Goal: Information Seeking & Learning: Learn about a topic

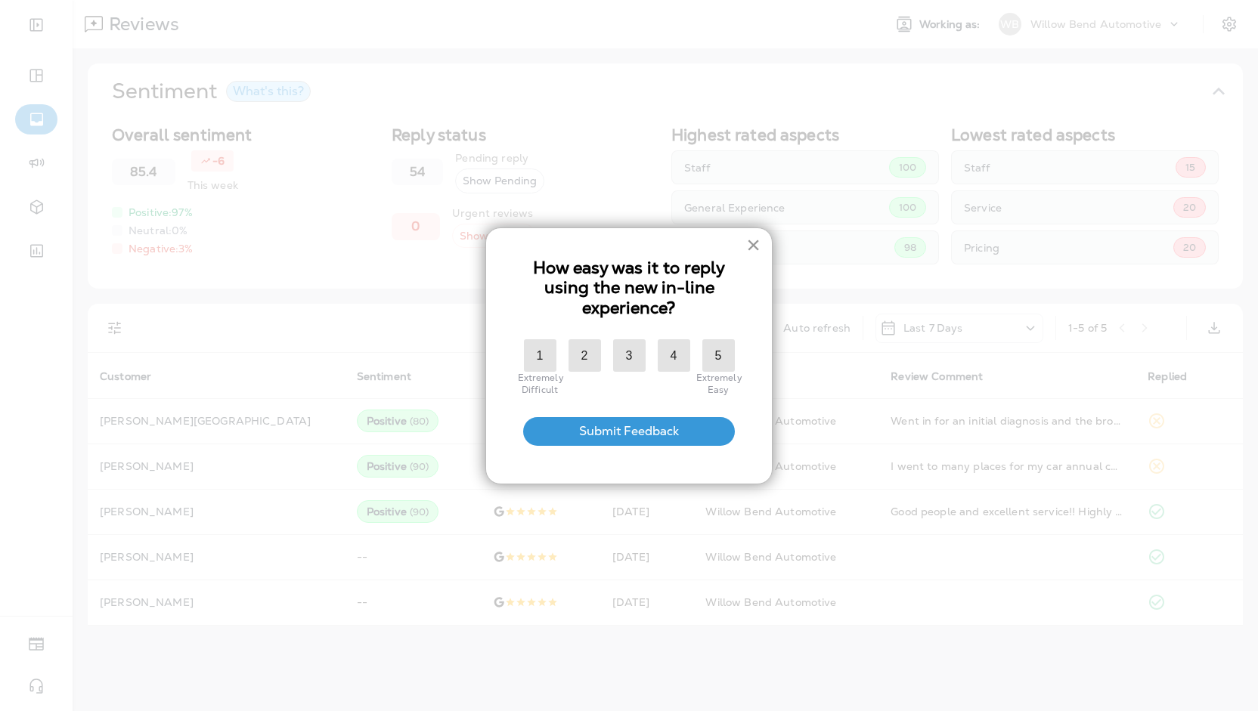
click at [750, 243] on button "×" at bounding box center [753, 245] width 14 height 24
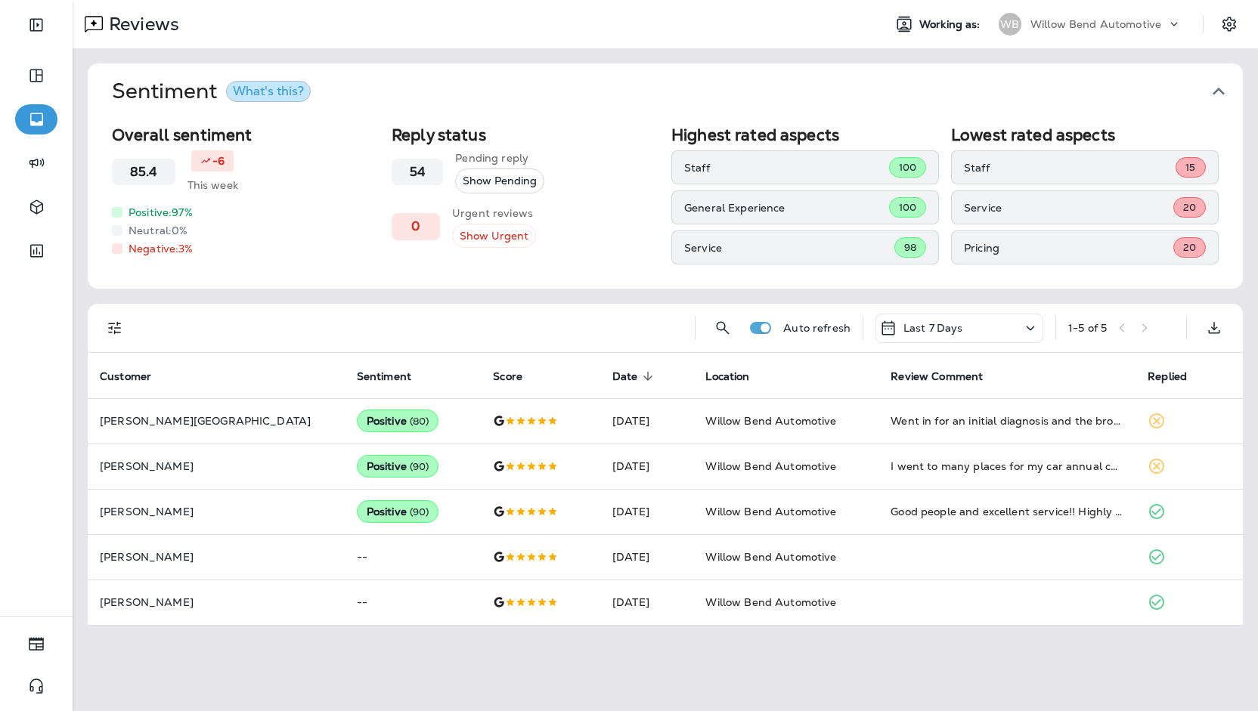
click at [263, 90] on div "What's this?" at bounding box center [268, 91] width 71 height 12
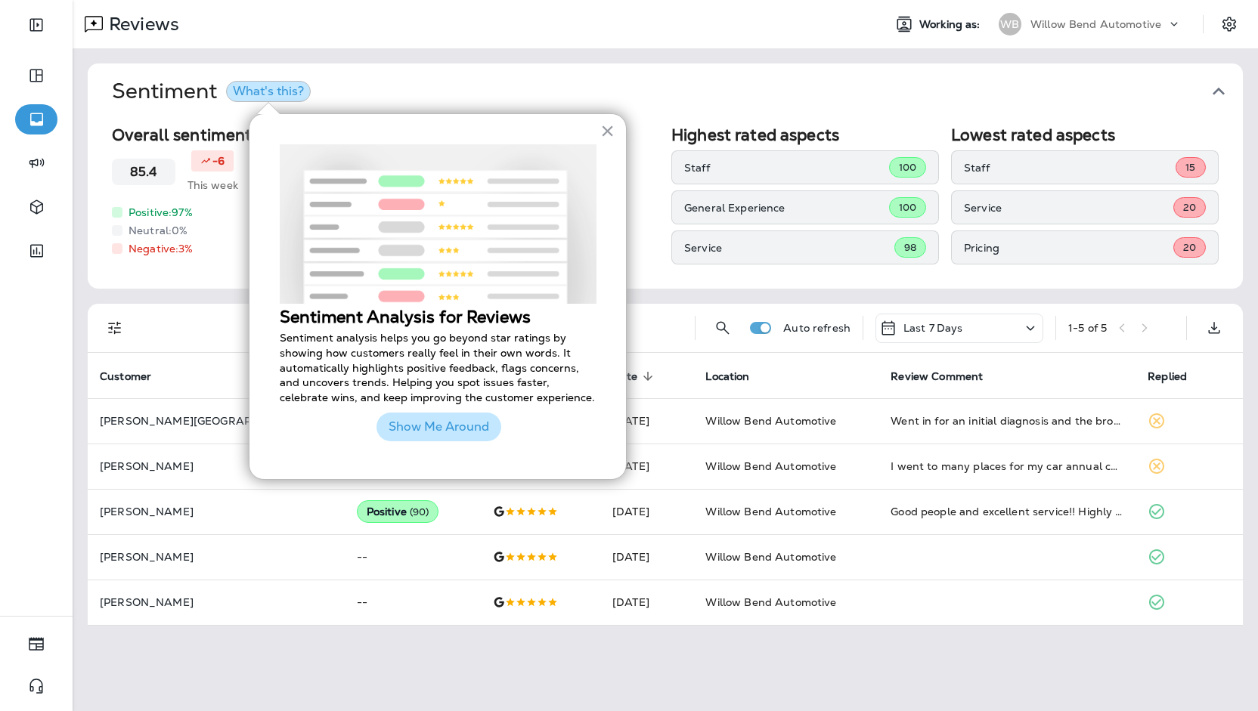
click at [425, 423] on button "Show Me Around" at bounding box center [438, 427] width 125 height 29
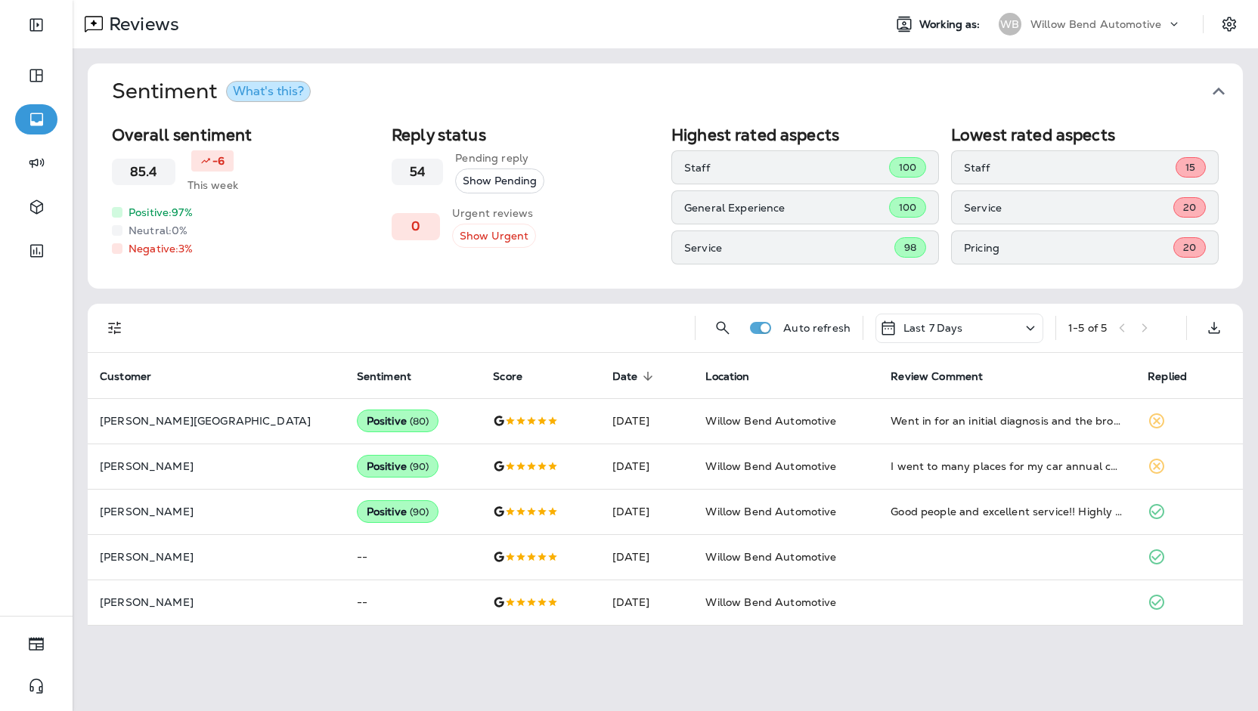
click at [262, 101] on button "What's this?" at bounding box center [268, 91] width 85 height 21
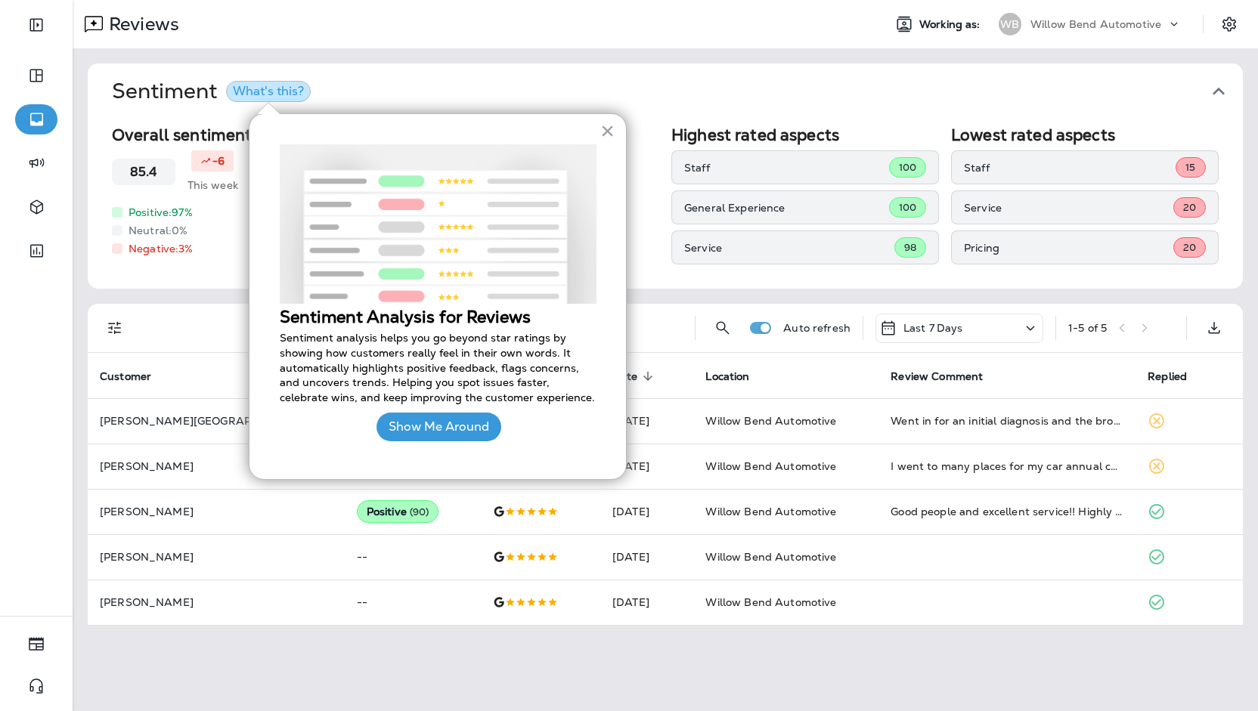
click at [461, 444] on div "Show Me Around" at bounding box center [438, 427] width 125 height 44
click at [459, 436] on button "Show Me Around" at bounding box center [438, 427] width 125 height 29
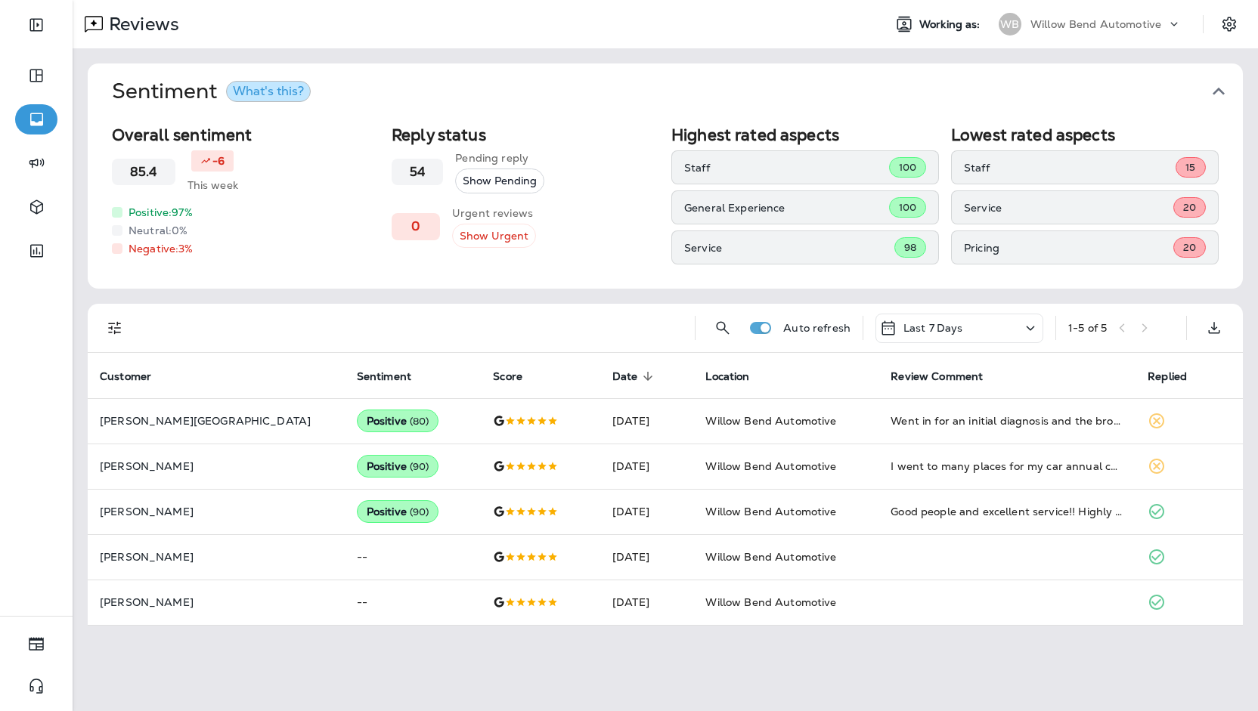
click at [1218, 94] on icon "button" at bounding box center [1218, 91] width 24 height 24
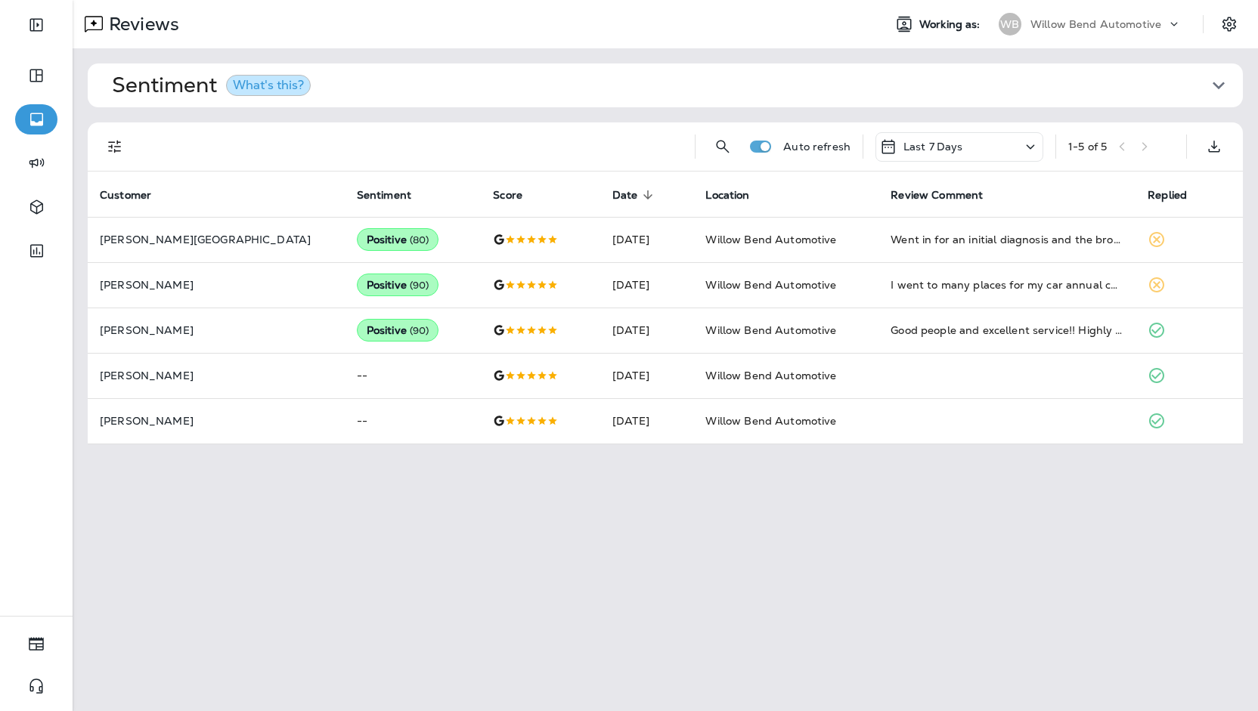
click at [1218, 94] on icon "button" at bounding box center [1218, 85] width 24 height 24
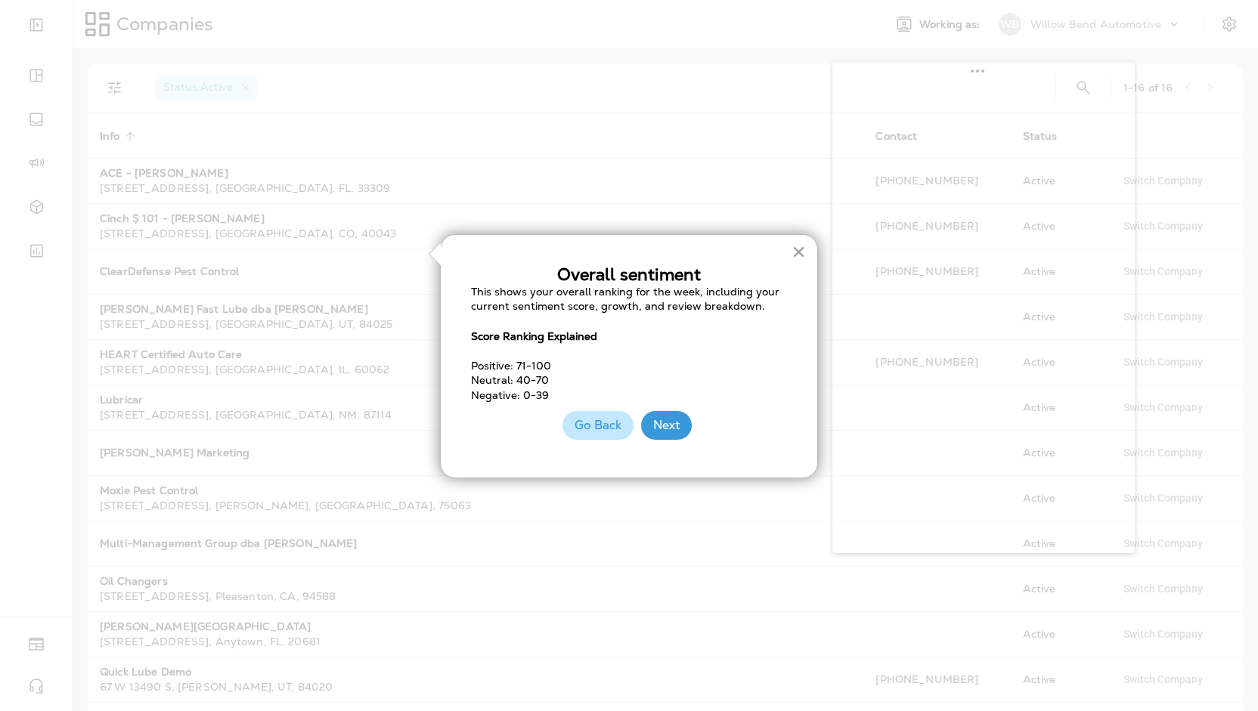
drag, startPoint x: 100, startPoint y: 43, endPoint x: 921, endPoint y: 94, distance: 822.4
click at [921, 0] on body "0 Companies Working as: WB Willow Bend Automotive Status : Active 1 - 16 of 16 …" at bounding box center [629, 0] width 1258 height 0
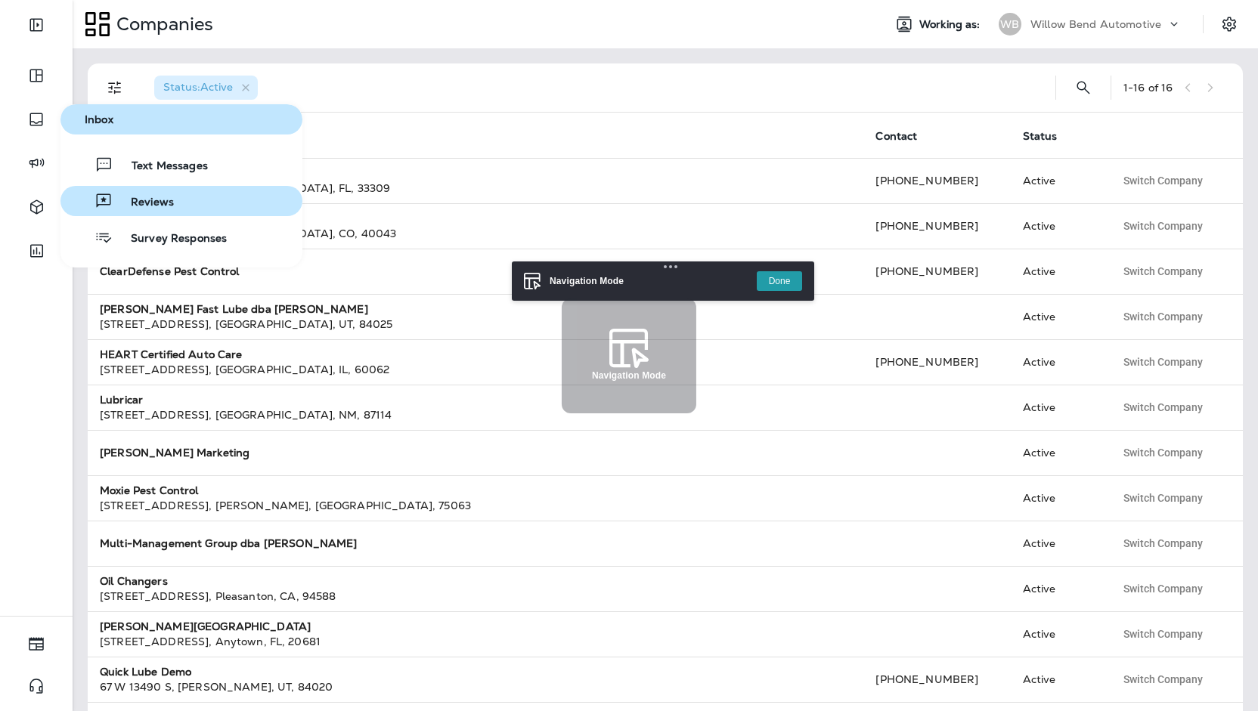
click at [181, 202] on button "Reviews" at bounding box center [181, 201] width 242 height 30
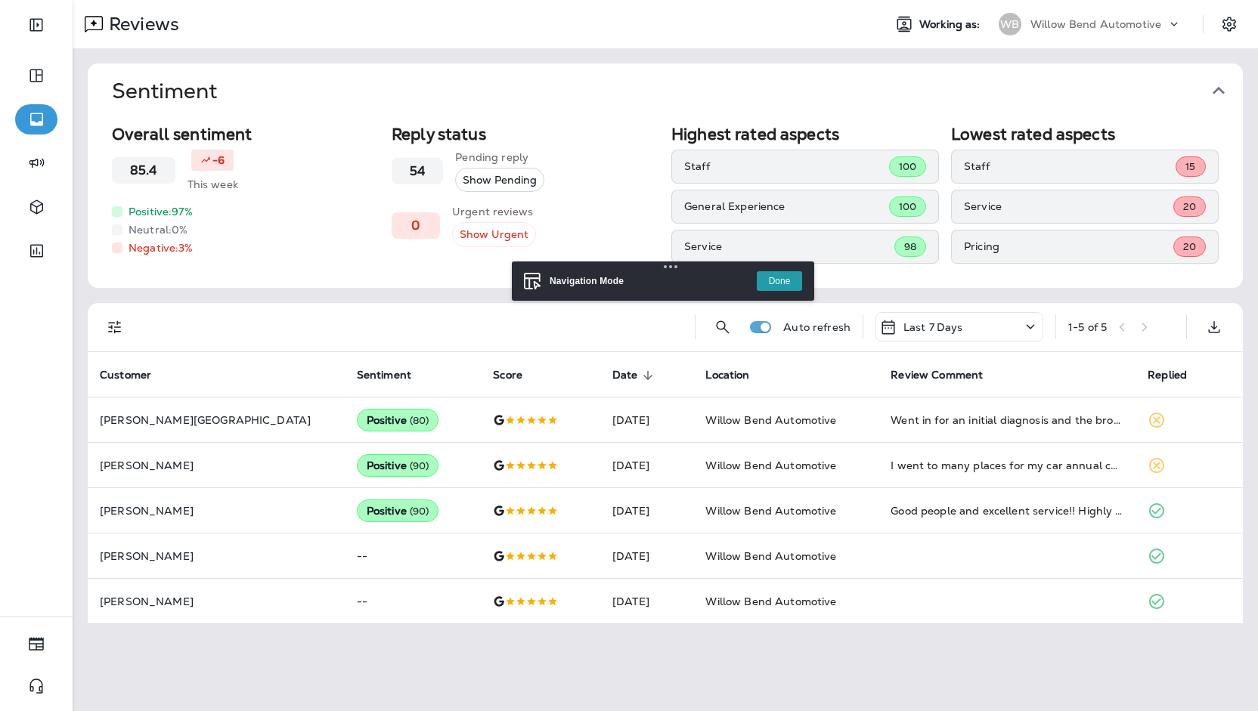
click at [791, 279] on button "Done" at bounding box center [779, 281] width 45 height 20
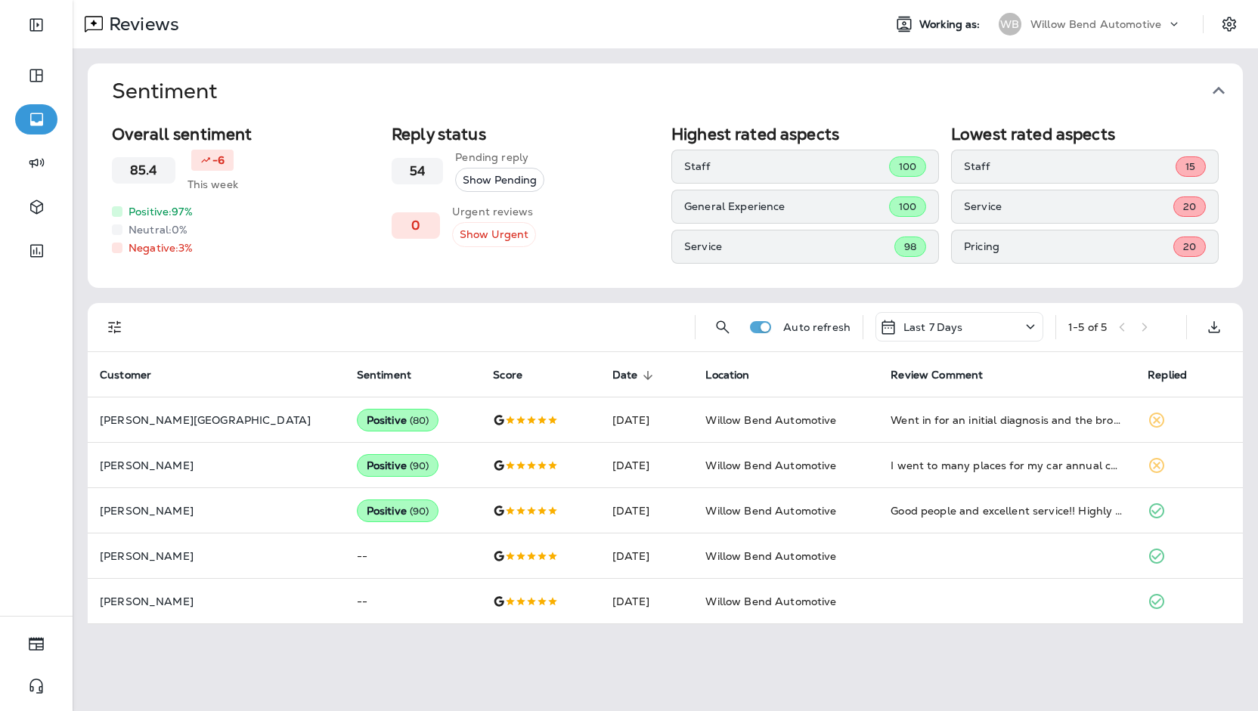
click at [682, 289] on div "Sentiment Overall sentiment 85.4 -6 This week Positive: 97 % Neutral: 0 % Negat…" at bounding box center [665, 343] width 1185 height 591
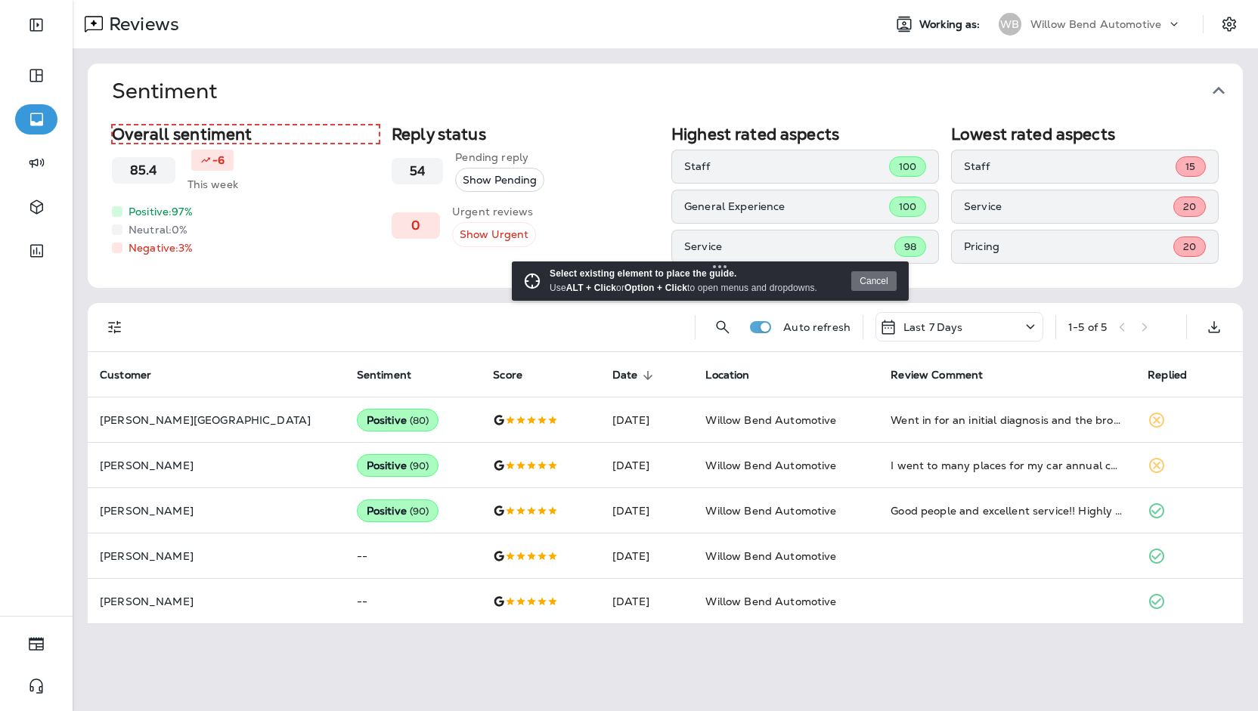
click at [301, 131] on h2 "Overall sentiment" at bounding box center [246, 134] width 268 height 19
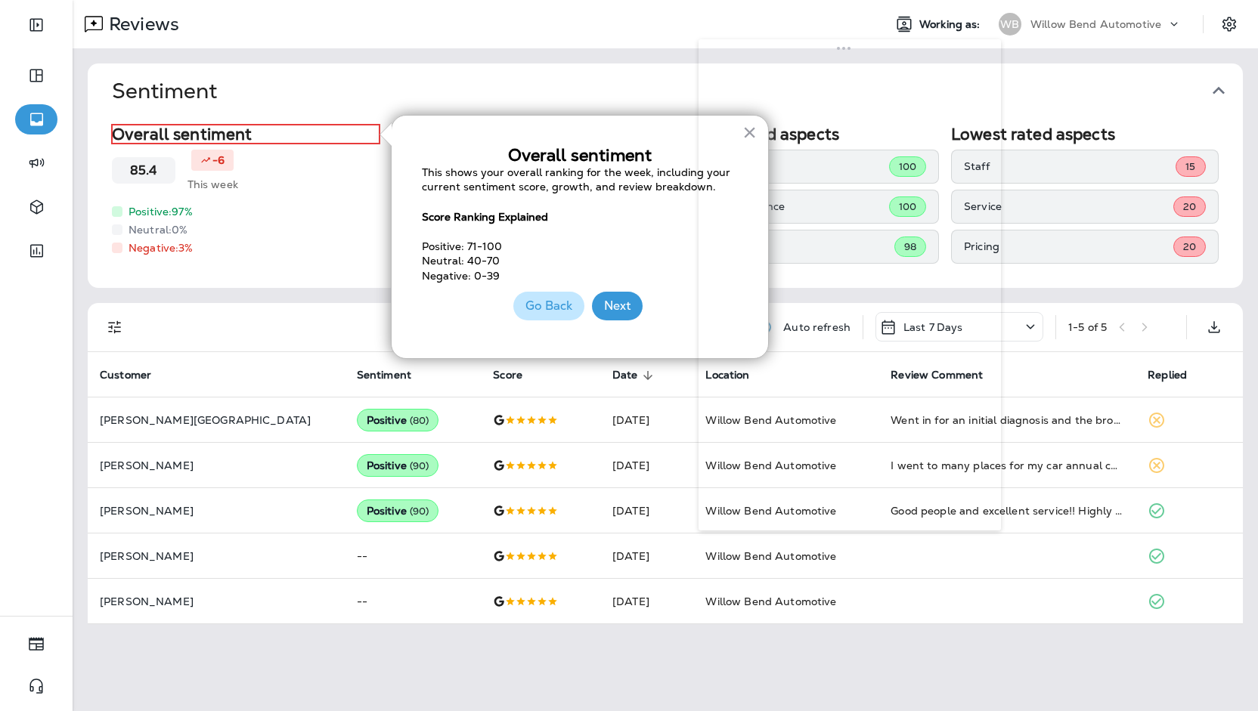
drag, startPoint x: 162, startPoint y: 23, endPoint x: 844, endPoint y: 45, distance: 682.1
click at [844, 0] on body "0 Reviews Working as: WB Willow Bend Automotive Sentiment Overall sentiment 85.…" at bounding box center [629, 0] width 1258 height 0
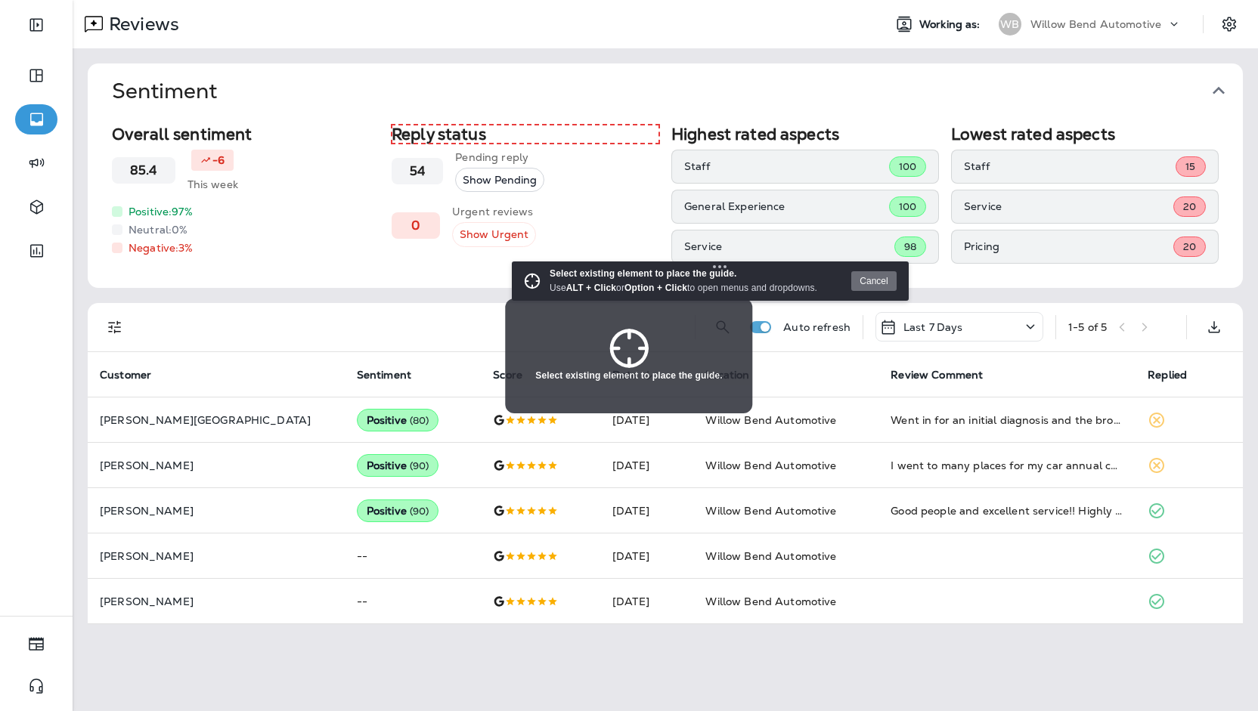
click at [530, 135] on h2 "Reply status" at bounding box center [526, 134] width 268 height 19
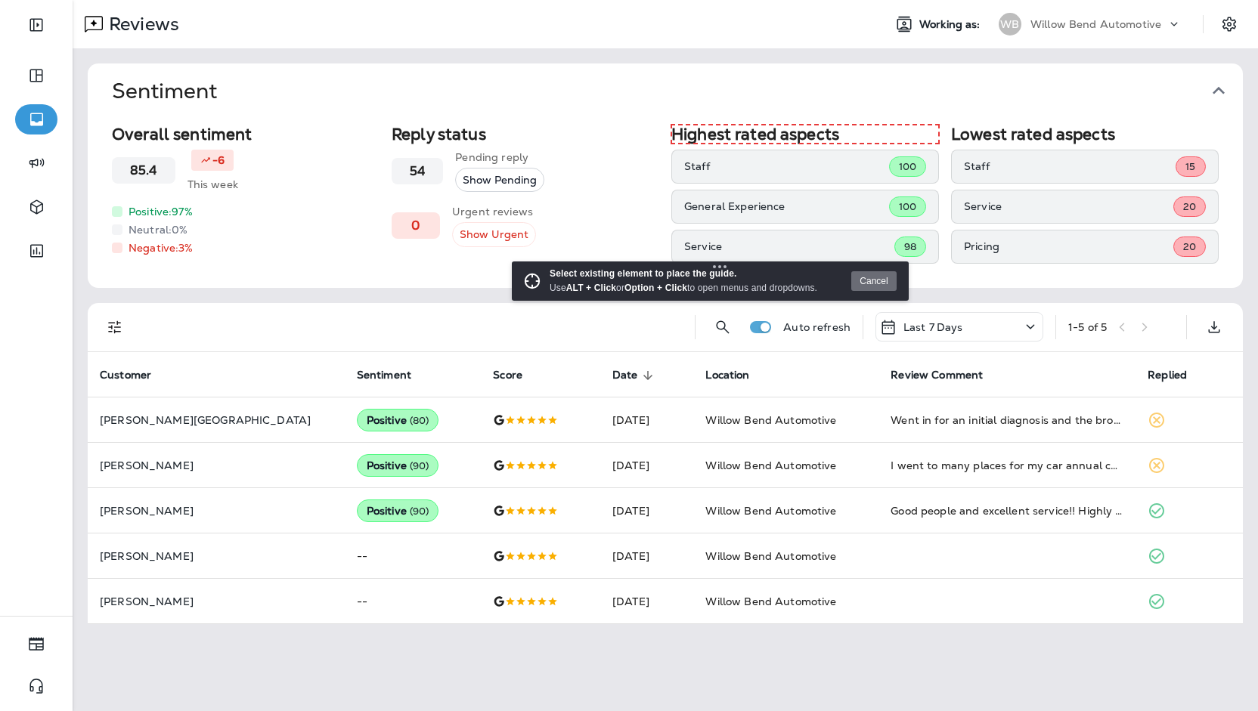
click at [725, 131] on h2 "Highest rated aspects" at bounding box center [805, 134] width 268 height 19
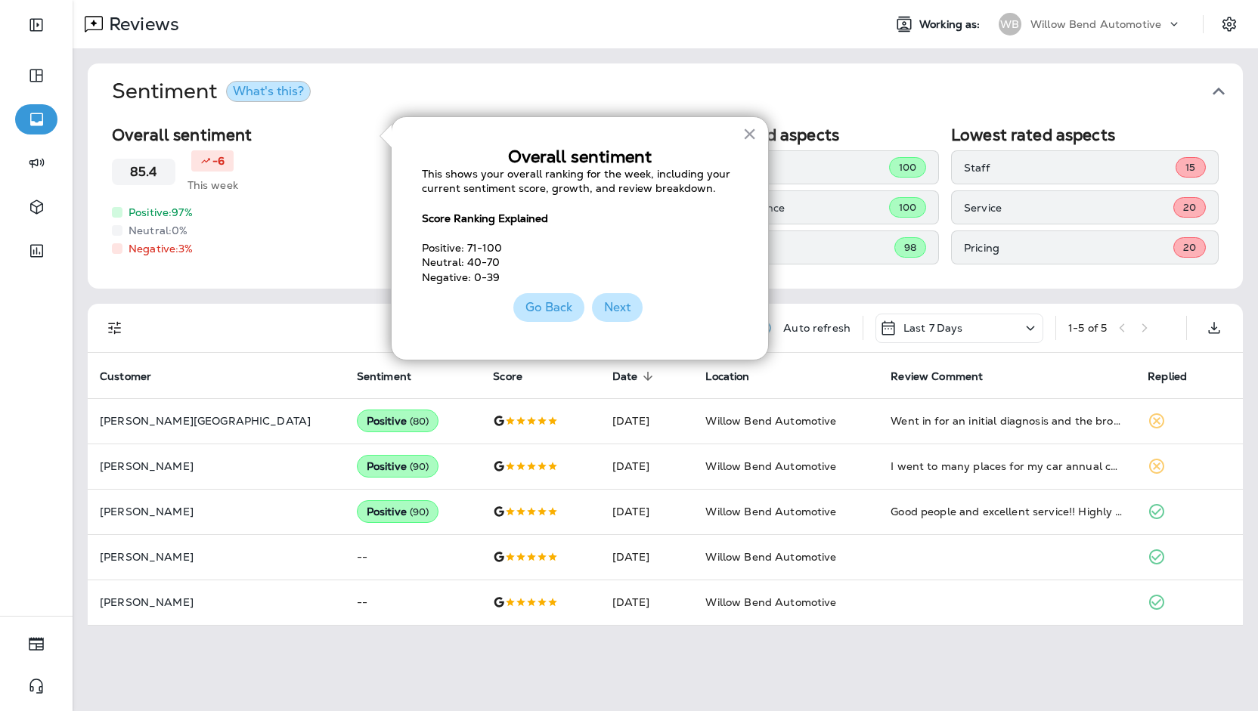
click at [639, 299] on button "Next" at bounding box center [617, 307] width 51 height 29
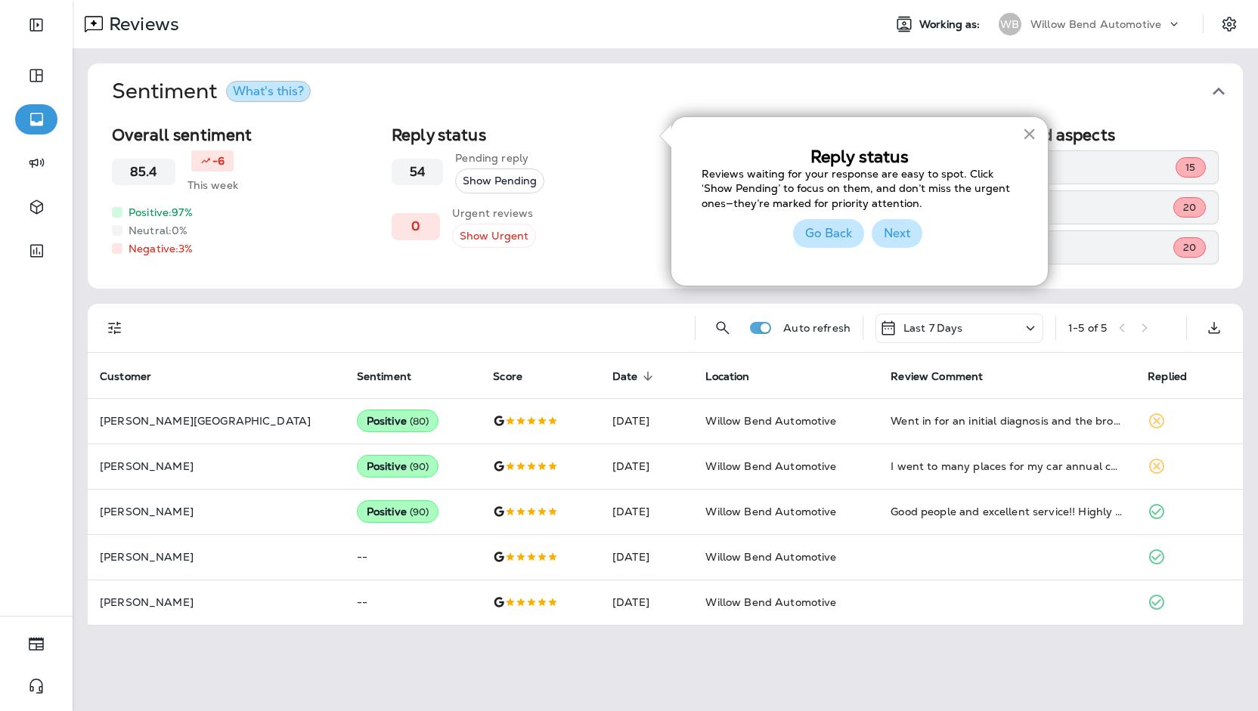
click at [909, 230] on button "Next" at bounding box center [896, 233] width 51 height 29
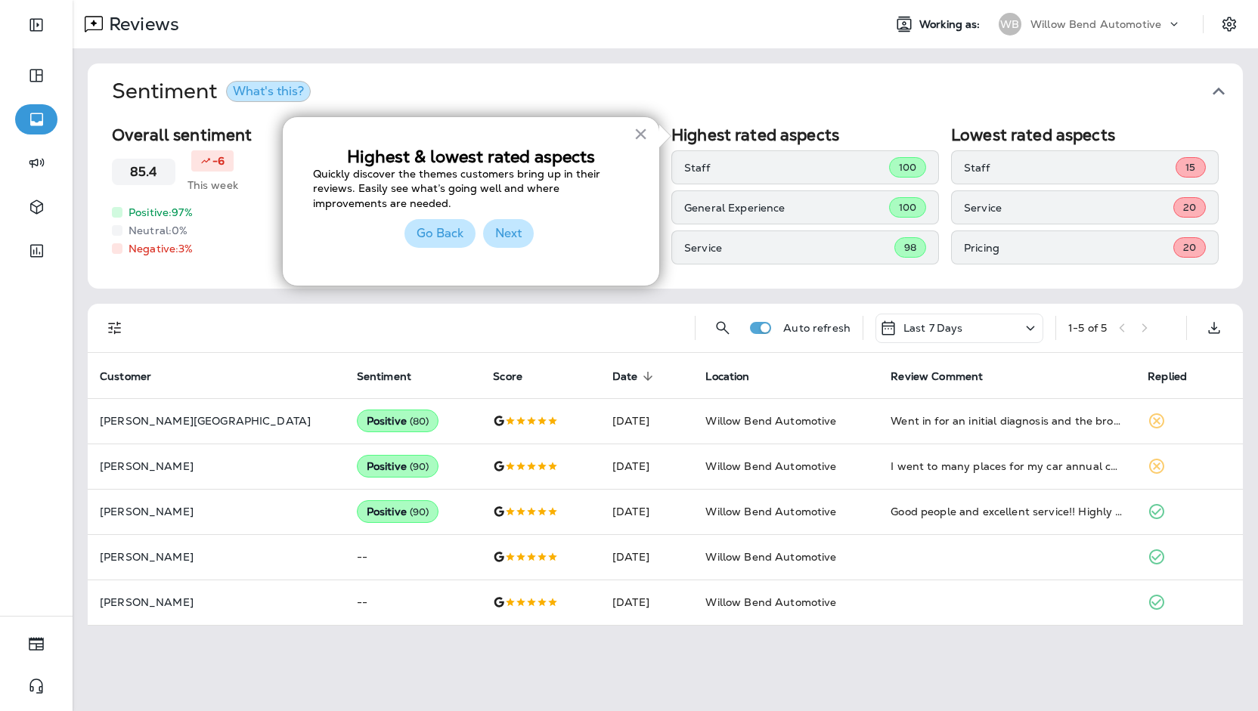
click at [515, 231] on button "Next" at bounding box center [508, 233] width 51 height 29
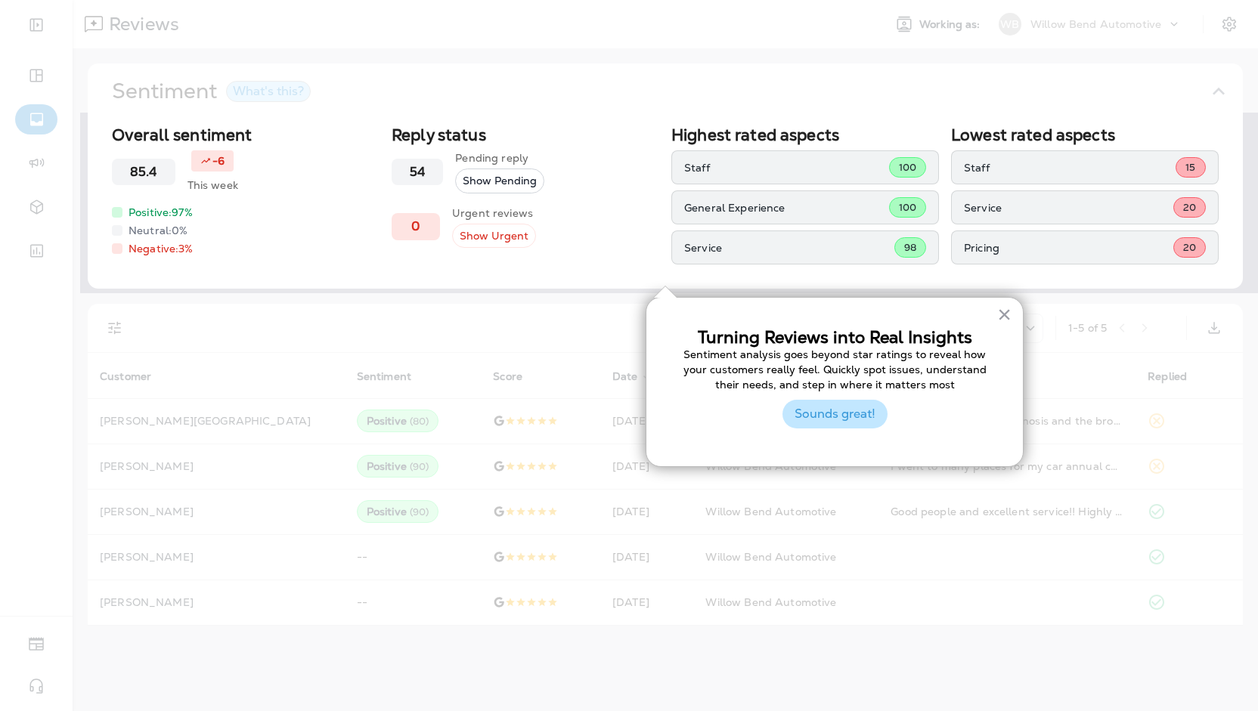
click at [878, 421] on button "Sounds great!" at bounding box center [834, 414] width 105 height 29
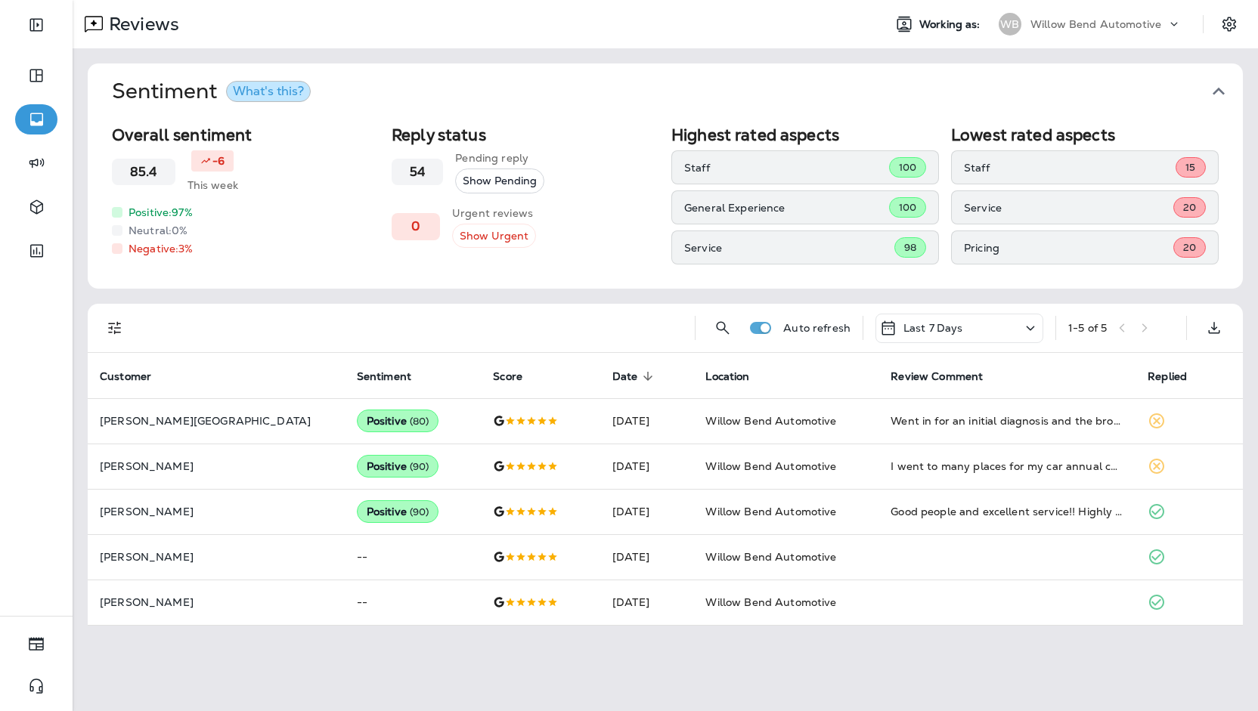
click at [278, 90] on div "What's this?" at bounding box center [268, 91] width 71 height 12
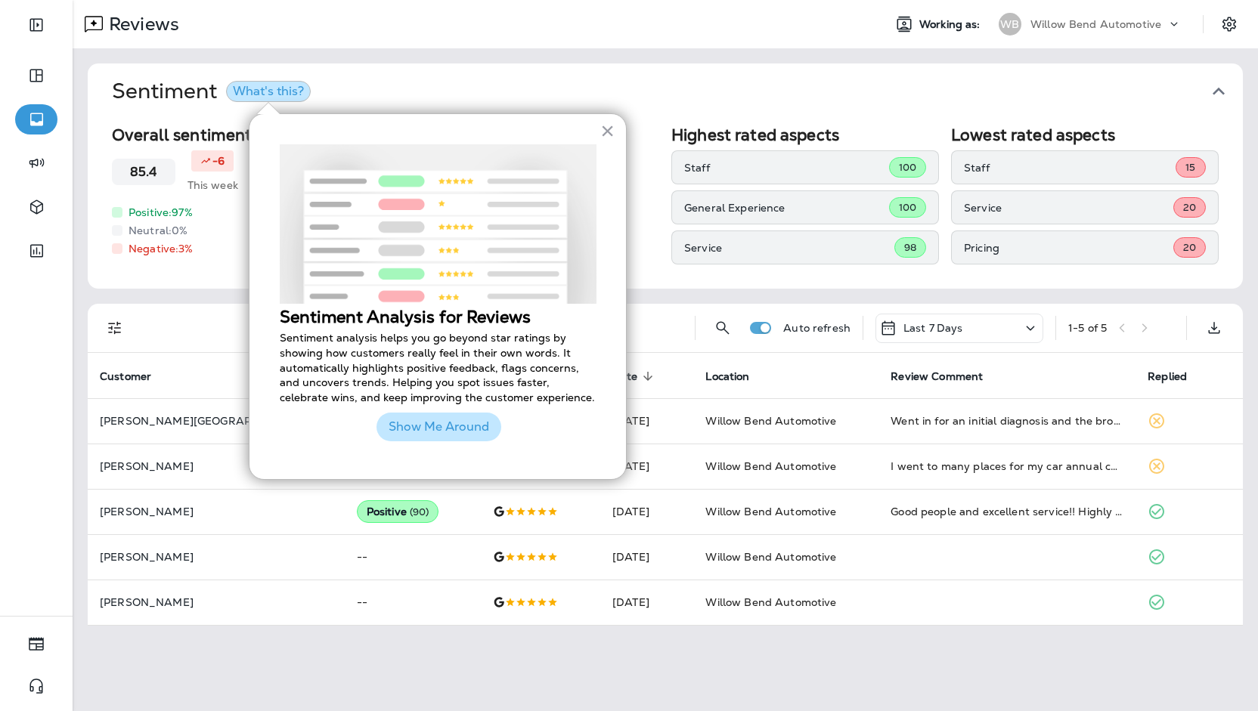
click at [432, 441] on button "Show Me Around" at bounding box center [438, 427] width 125 height 29
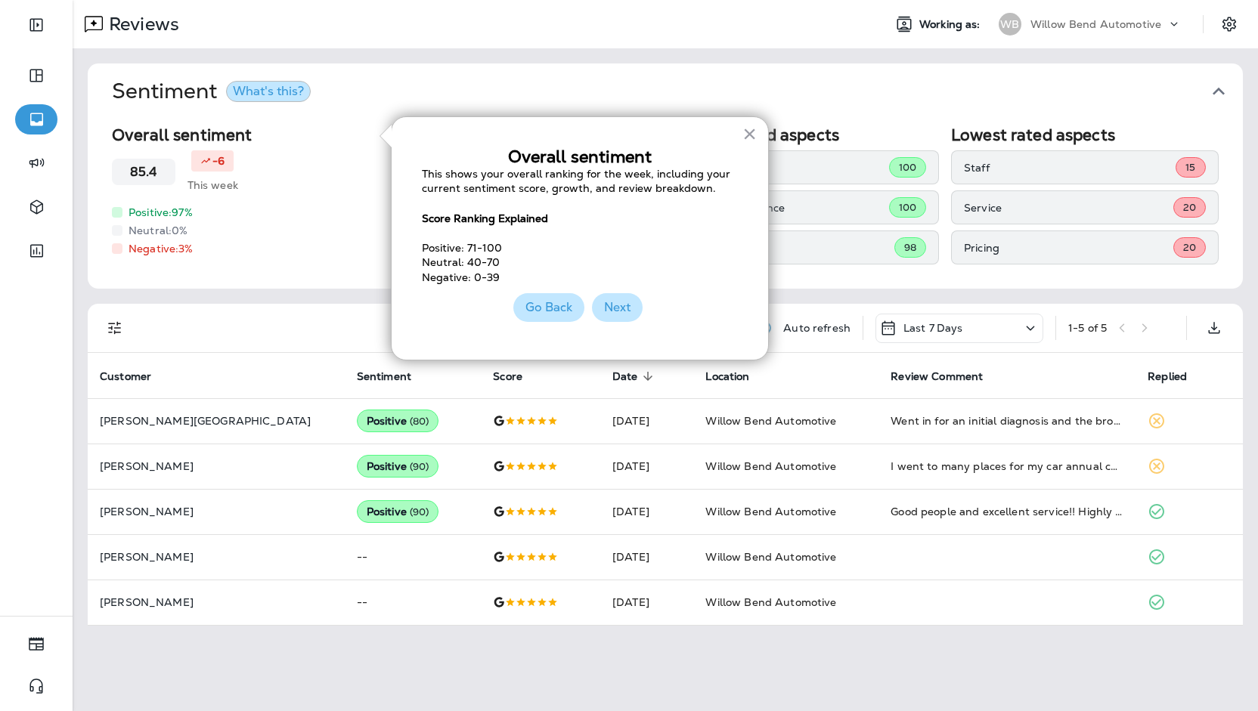
click at [614, 308] on button "Next" at bounding box center [617, 307] width 51 height 29
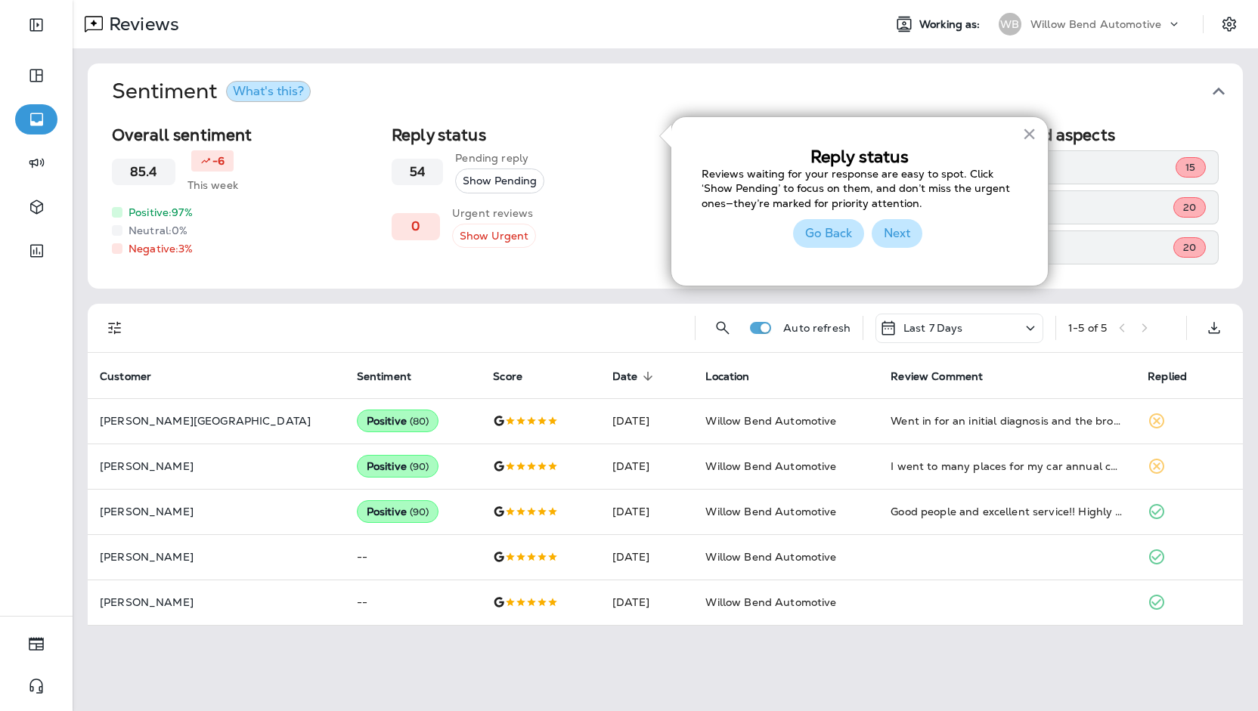
click at [899, 232] on button "Next" at bounding box center [896, 233] width 51 height 29
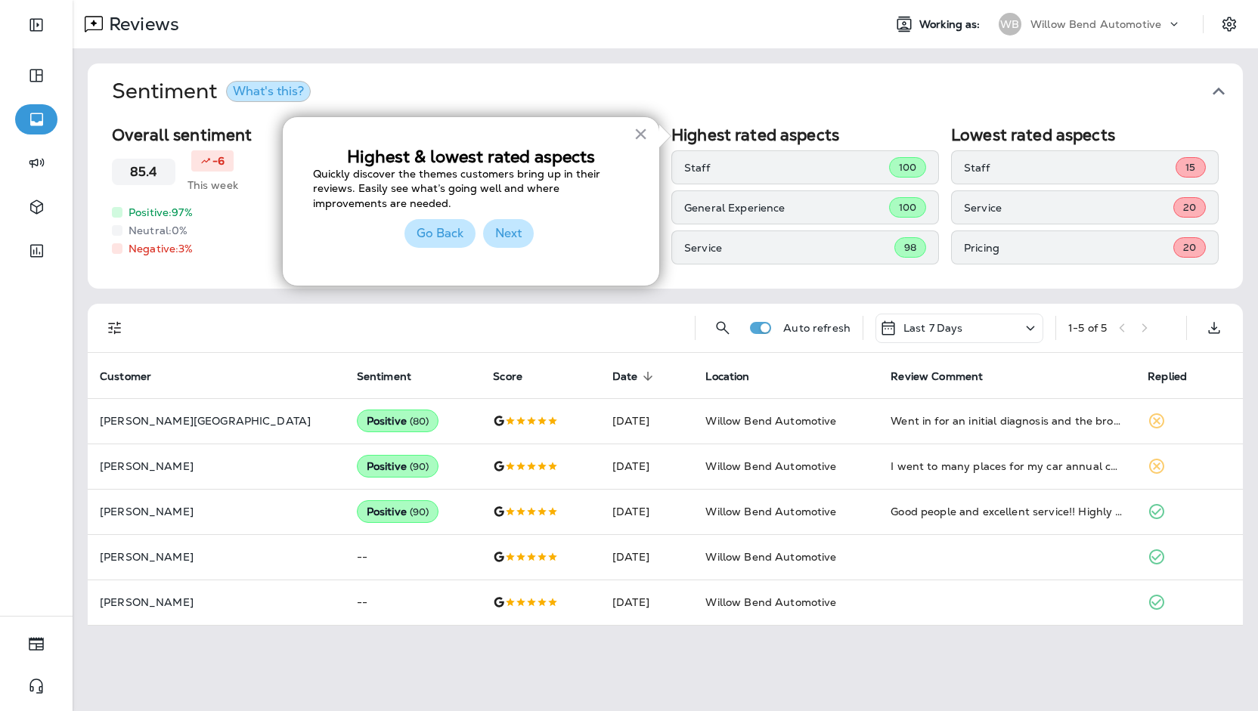
click at [506, 230] on button "Next" at bounding box center [508, 233] width 51 height 29
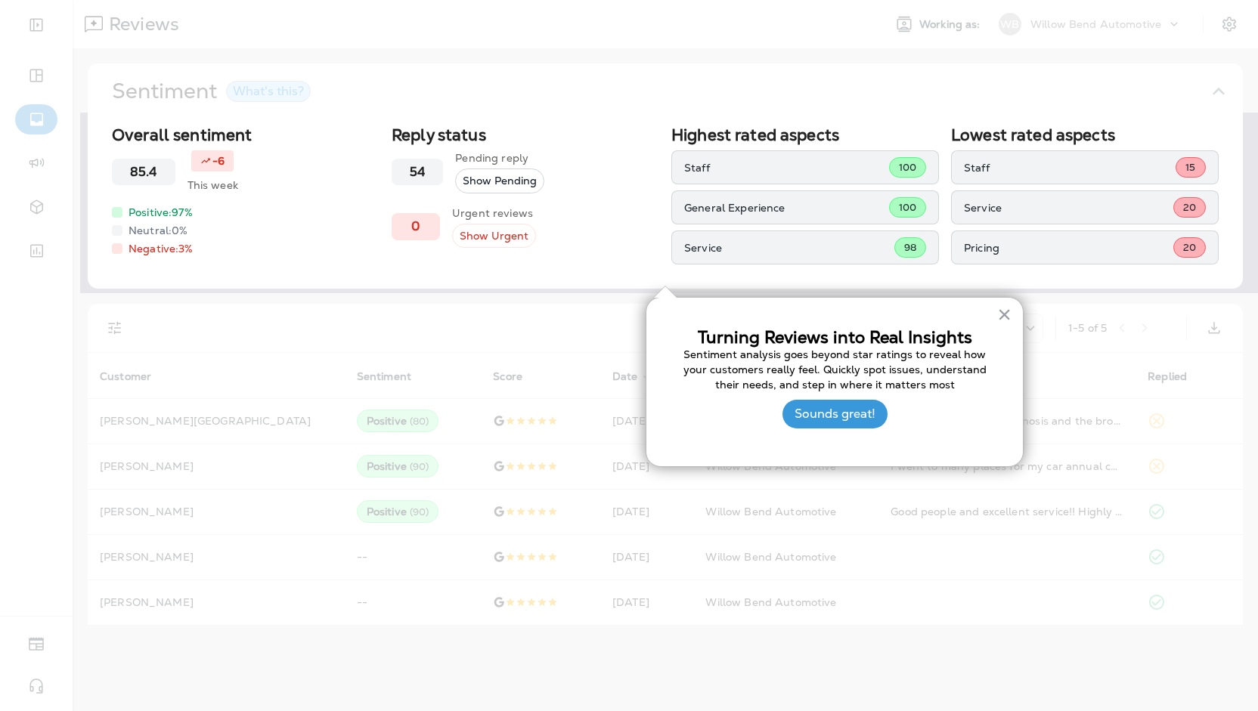
click at [810, 430] on div "Sounds great!" at bounding box center [834, 414] width 105 height 44
click at [811, 421] on button "Sounds great!" at bounding box center [834, 414] width 105 height 29
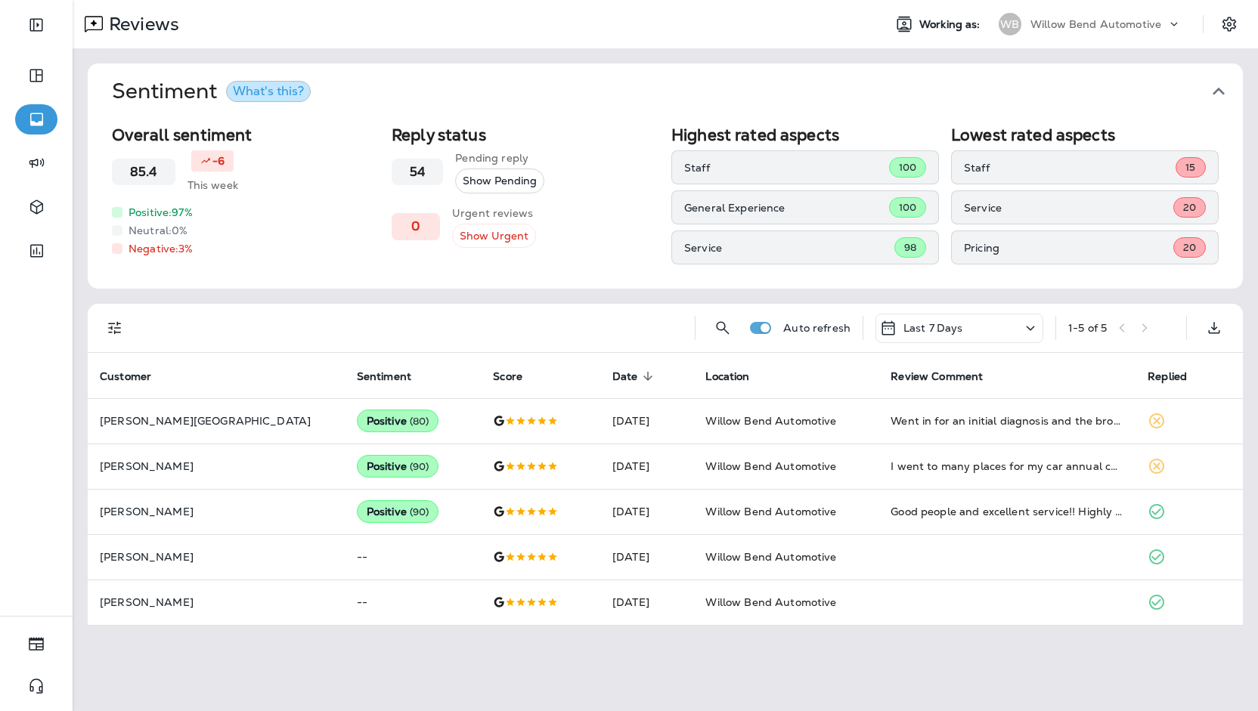
click at [286, 88] on div "What's this?" at bounding box center [268, 91] width 71 height 12
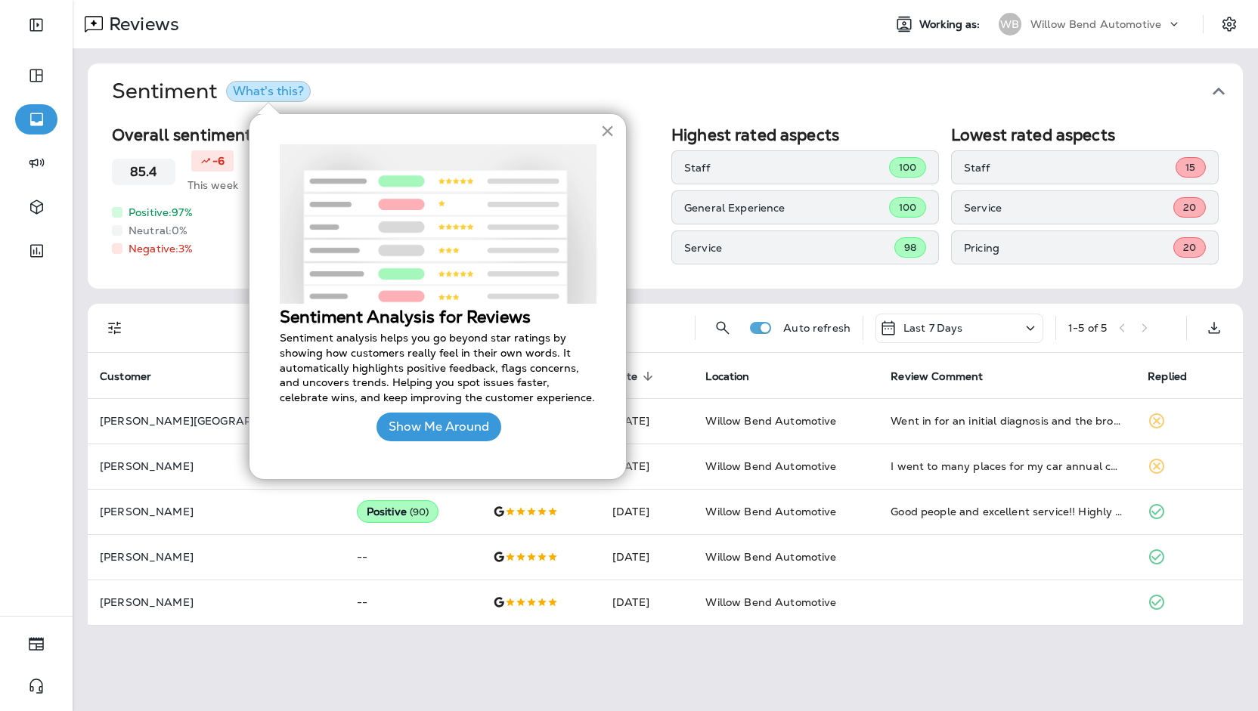
click at [603, 126] on button "×" at bounding box center [607, 131] width 14 height 24
